Goal: Task Accomplishment & Management: Use online tool/utility

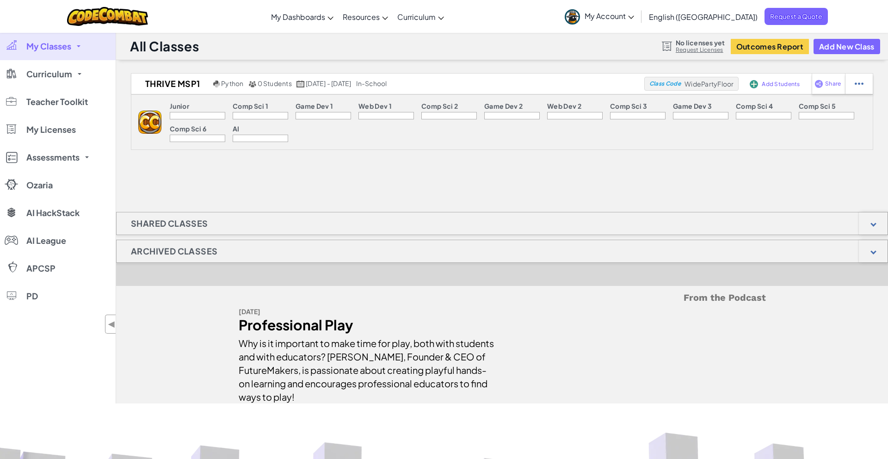
click at [634, 20] on span "My Account" at bounding box center [608, 16] width 49 height 10
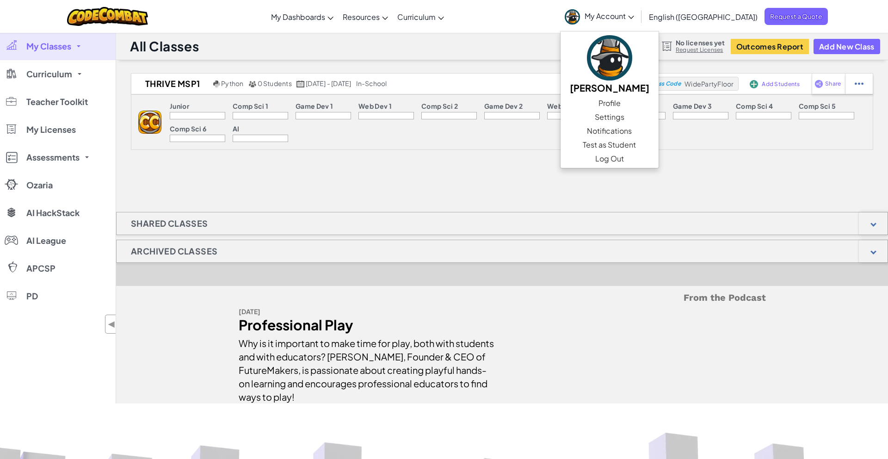
click at [634, 18] on icon at bounding box center [631, 17] width 6 height 3
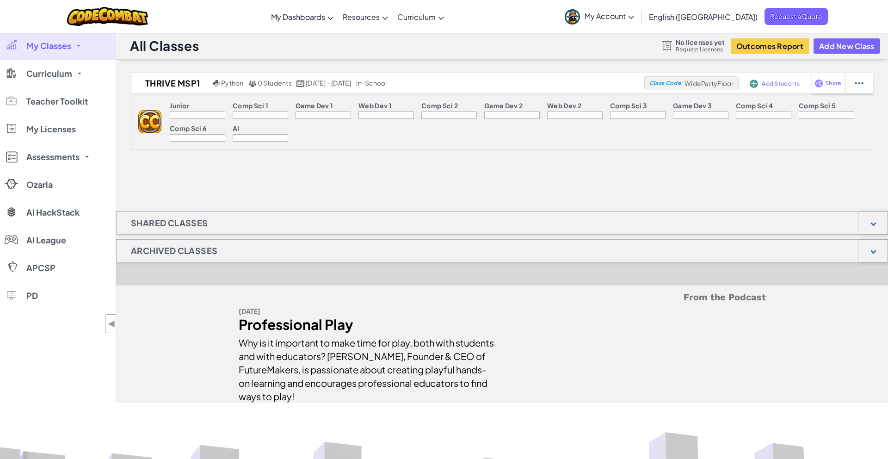
click at [634, 14] on span "My Account" at bounding box center [608, 16] width 49 height 10
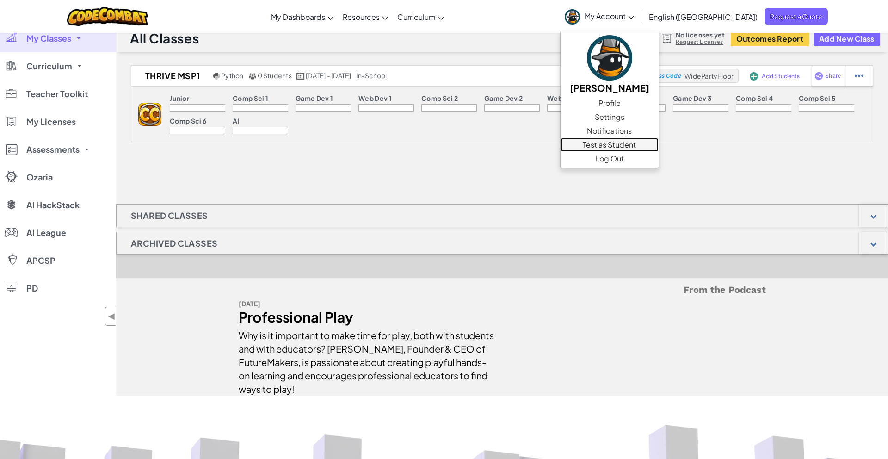
click at [656, 147] on link "Test as Student" at bounding box center [609, 145] width 98 height 14
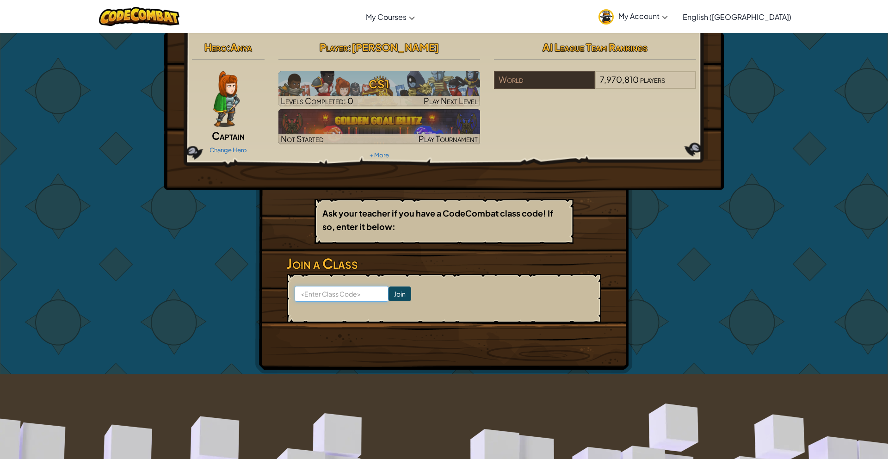
click at [347, 288] on input at bounding box center [341, 294] width 94 height 16
type input "WidePartyFloor"
click at [392, 291] on input "Join" at bounding box center [399, 293] width 23 height 15
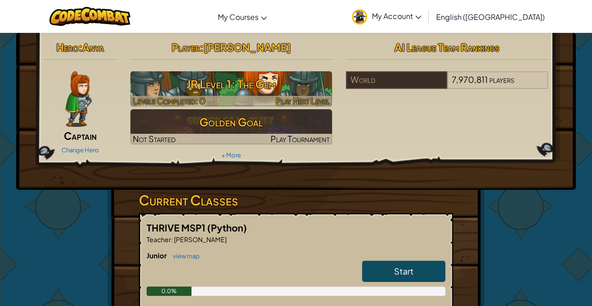
click at [271, 87] on h3 "JR Level 1: The Gem" at bounding box center [231, 84] width 202 height 21
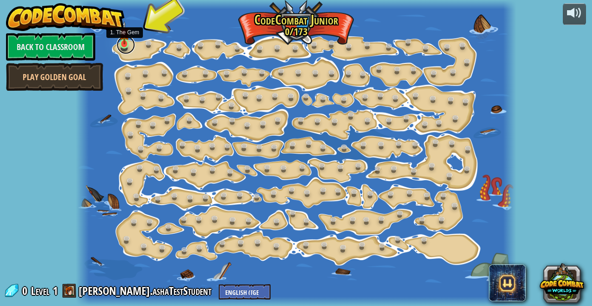
click at [125, 45] on link at bounding box center [126, 45] width 18 height 18
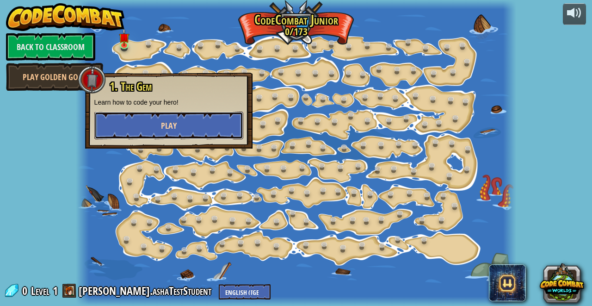
click at [174, 132] on button "Play" at bounding box center [168, 125] width 149 height 28
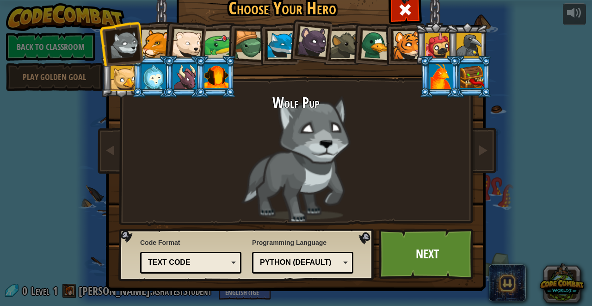
click at [408, 52] on div at bounding box center [407, 45] width 28 height 28
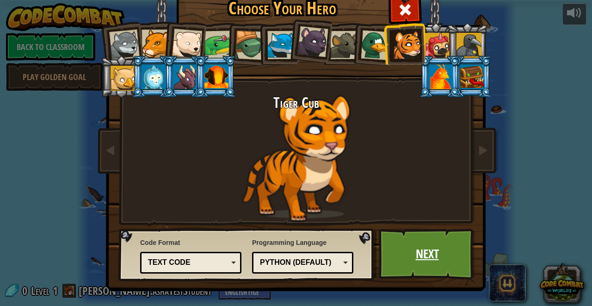
click at [422, 247] on link "Next" at bounding box center [427, 253] width 97 height 51
